Goal: Transaction & Acquisition: Purchase product/service

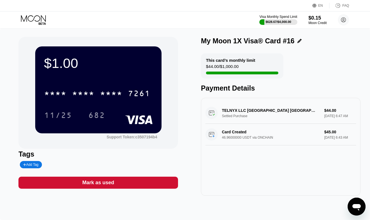
click at [34, 19] on icon at bounding box center [33, 18] width 25 height 6
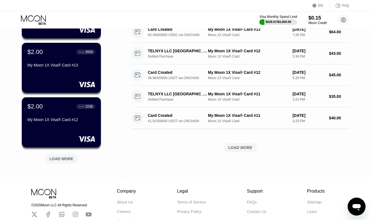
scroll to position [167, 0]
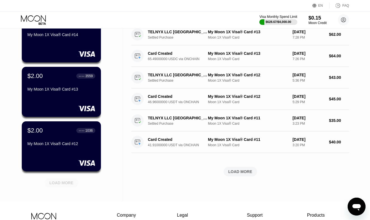
click at [61, 183] on div "LOAD MORE" at bounding box center [61, 182] width 24 height 5
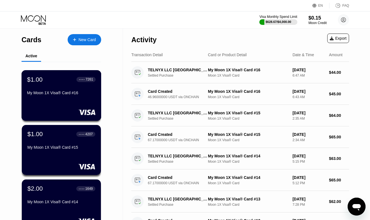
scroll to position [0, 0]
click at [77, 39] on div at bounding box center [77, 39] width 2 height 5
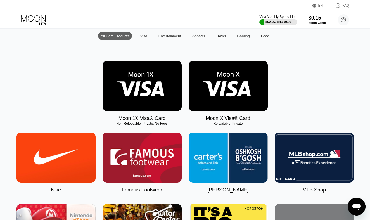
scroll to position [62, 0]
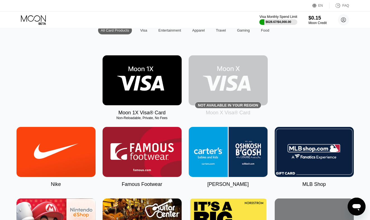
click at [147, 88] on img at bounding box center [141, 80] width 79 height 50
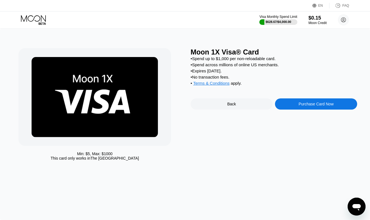
click at [316, 102] on div "Purchase Card Now" at bounding box center [316, 103] width 82 height 11
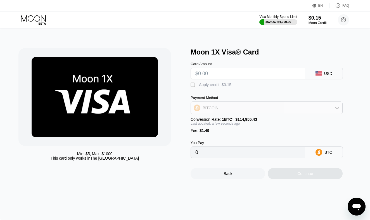
click at [242, 107] on div "BITCOIN" at bounding box center [266, 107] width 151 height 11
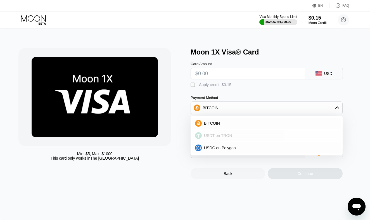
click at [228, 138] on span "USDT on TRON" at bounding box center [218, 135] width 28 height 4
type input "0.00"
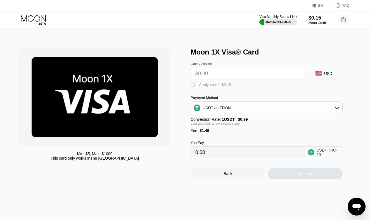
click at [229, 75] on input "text" at bounding box center [247, 73] width 105 height 11
